Goal: Task Accomplishment & Management: Manage account settings

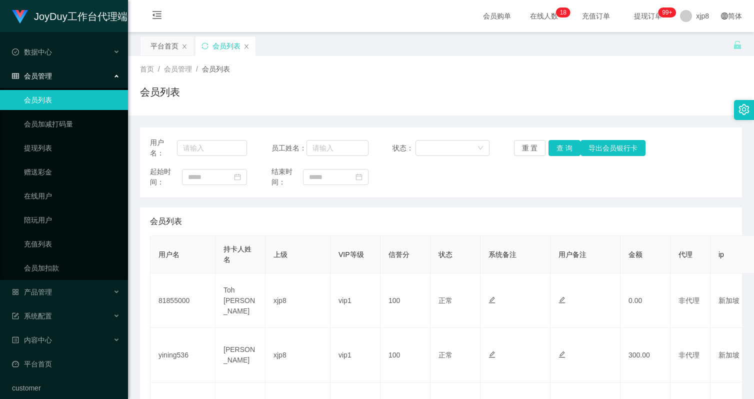
scroll to position [250, 0]
click at [54, 148] on link "提现列表" at bounding box center [72, 148] width 96 height 20
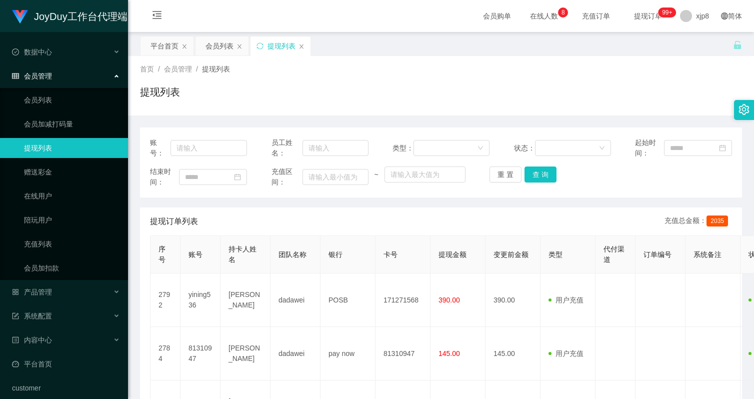
scroll to position [50, 0]
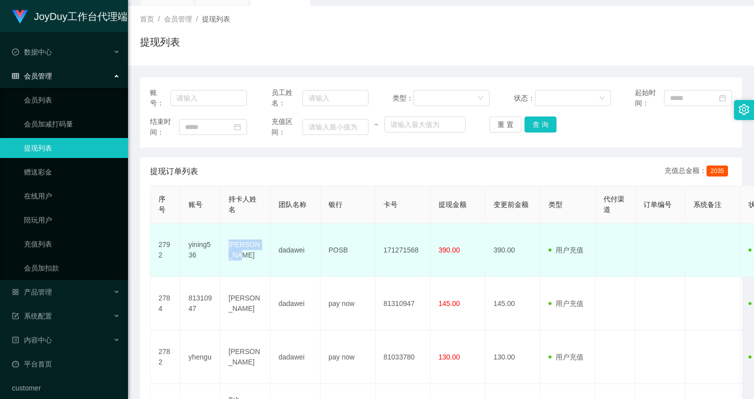
drag, startPoint x: 229, startPoint y: 242, endPoint x: 251, endPoint y: 255, distance: 25.8
click at [251, 255] on td "[PERSON_NAME]" at bounding box center [245, 249] width 50 height 53
copy td "[PERSON_NAME]"
drag, startPoint x: 329, startPoint y: 252, endPoint x: 354, endPoint y: 250, distance: 25.1
click at [354, 250] on td "POSB" at bounding box center [347, 249] width 55 height 53
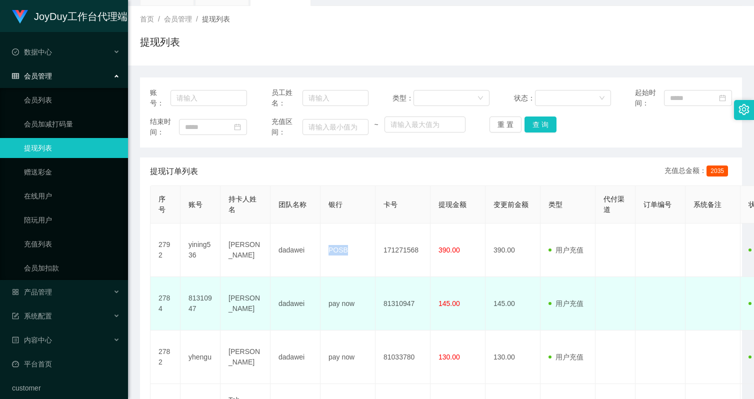
copy td "POSB"
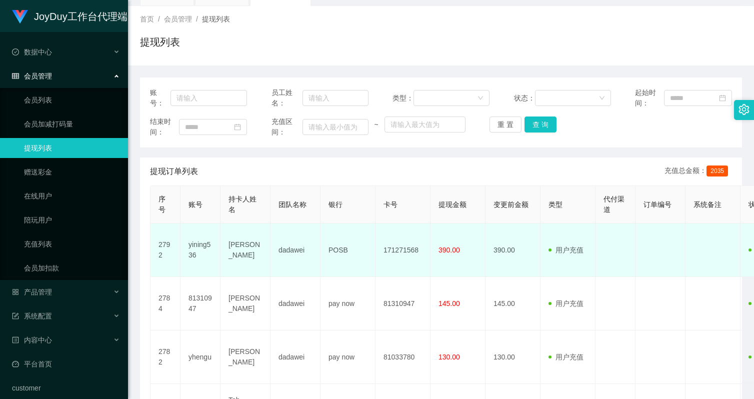
click at [404, 250] on td "171271568" at bounding box center [402, 249] width 55 height 53
copy td "171271568"
